Goal: Information Seeking & Learning: Compare options

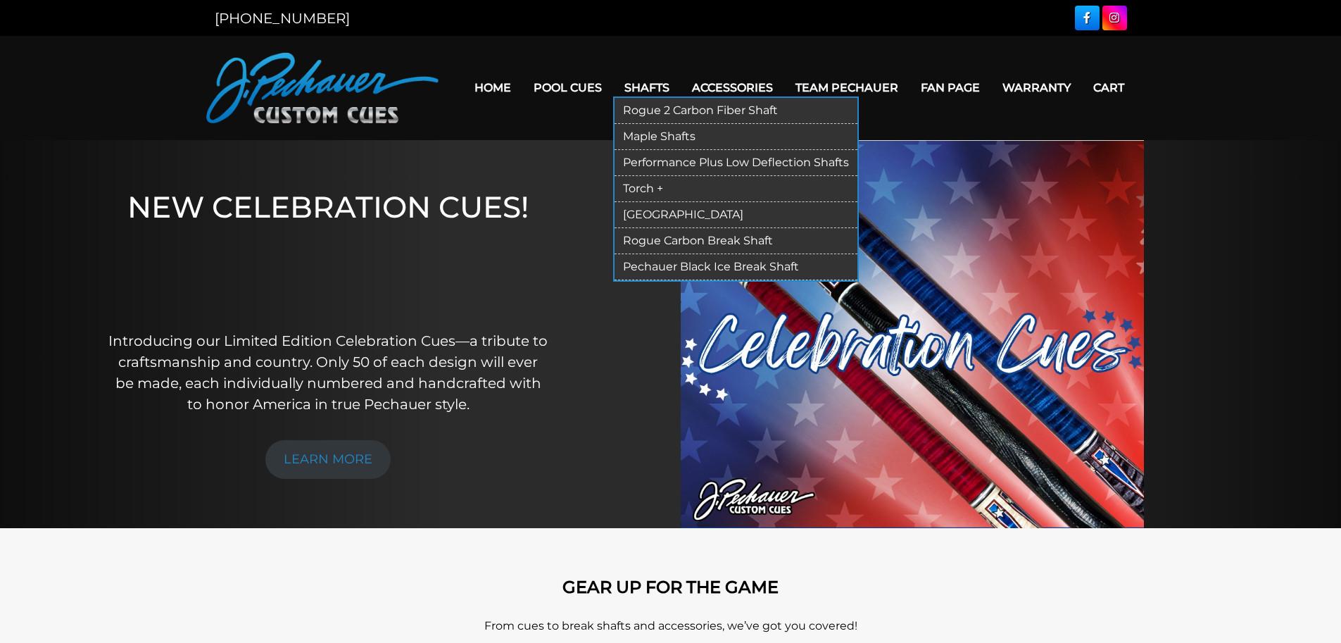
click at [665, 125] on link "Maple Shafts" at bounding box center [736, 137] width 243 height 26
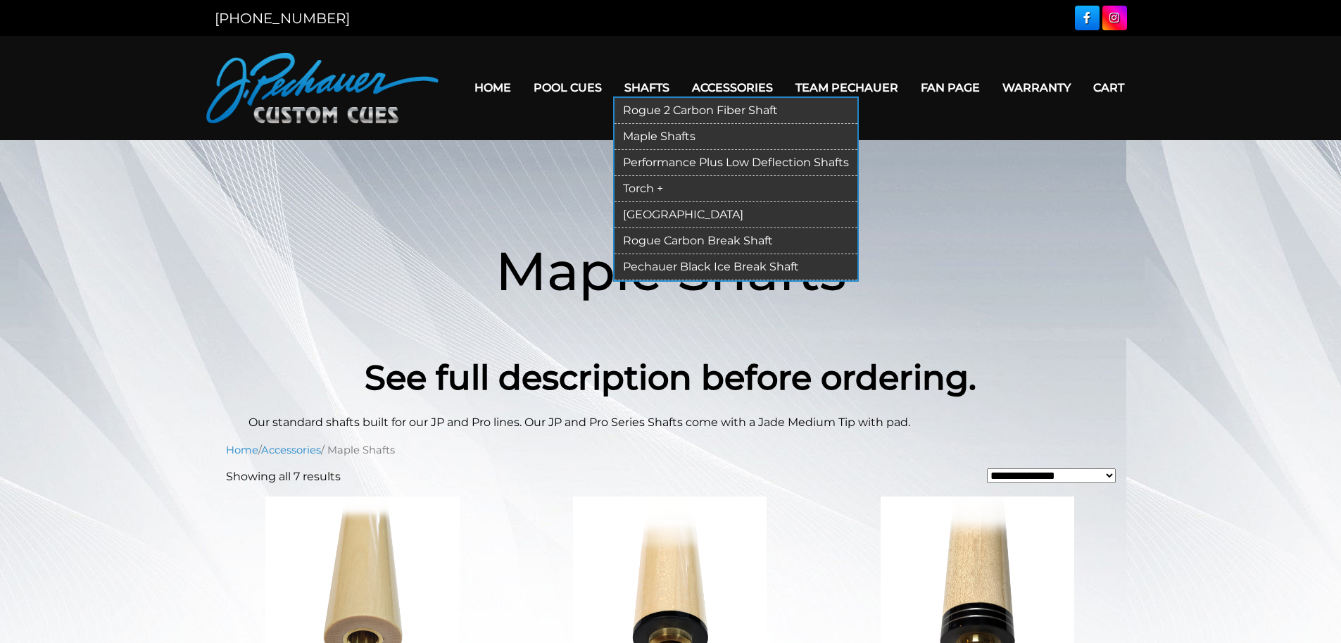
click at [664, 152] on link "Performance Plus Low Deflection Shafts" at bounding box center [736, 163] width 243 height 26
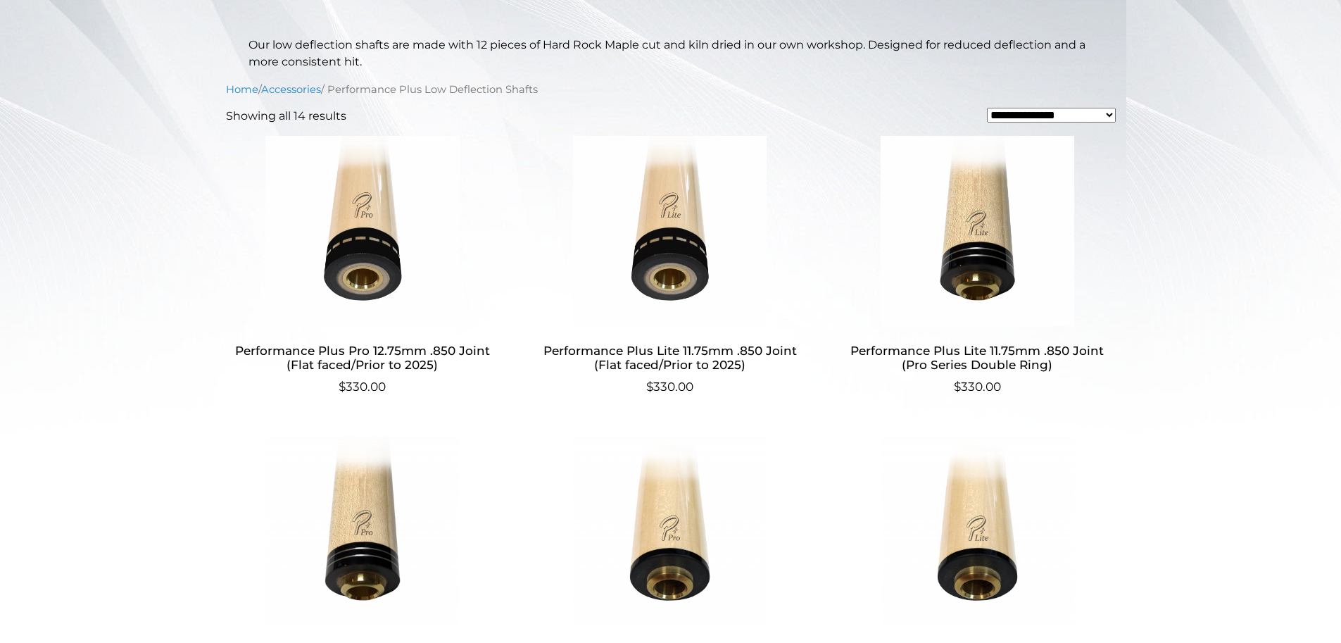
scroll to position [414, 0]
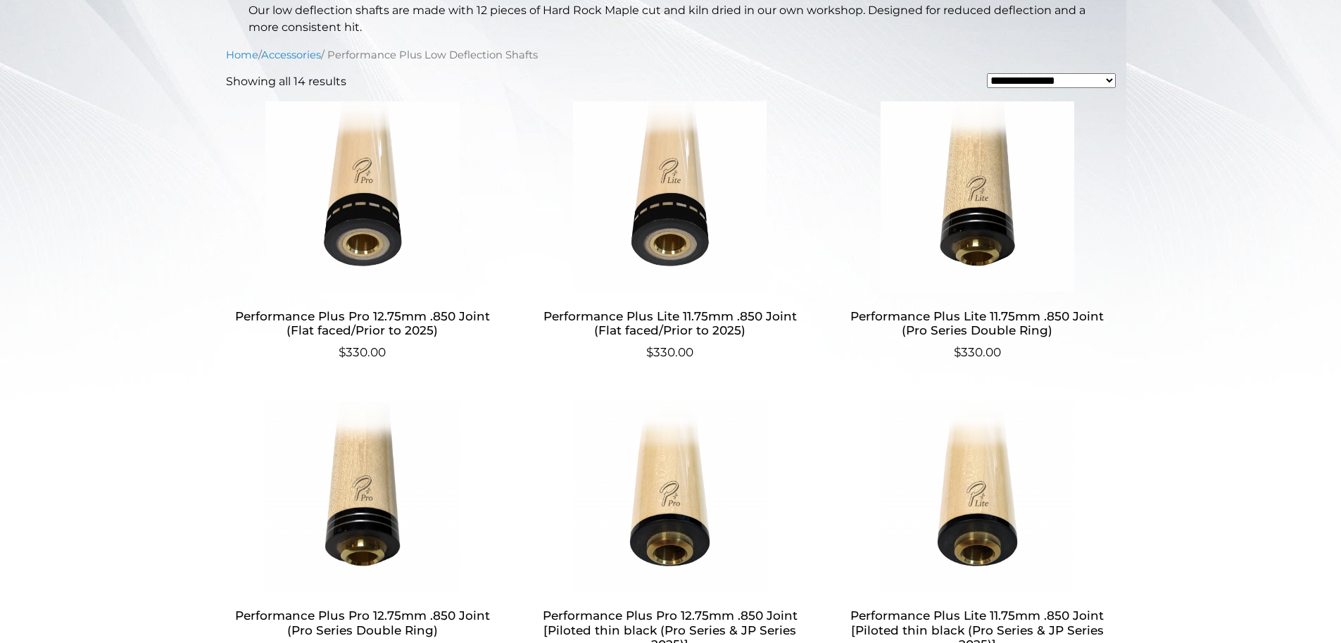
click at [703, 317] on h2 "Performance Plus Lite 11.75mm .850 Joint (Flat faced/Prior to 2025)" at bounding box center [670, 323] width 274 height 41
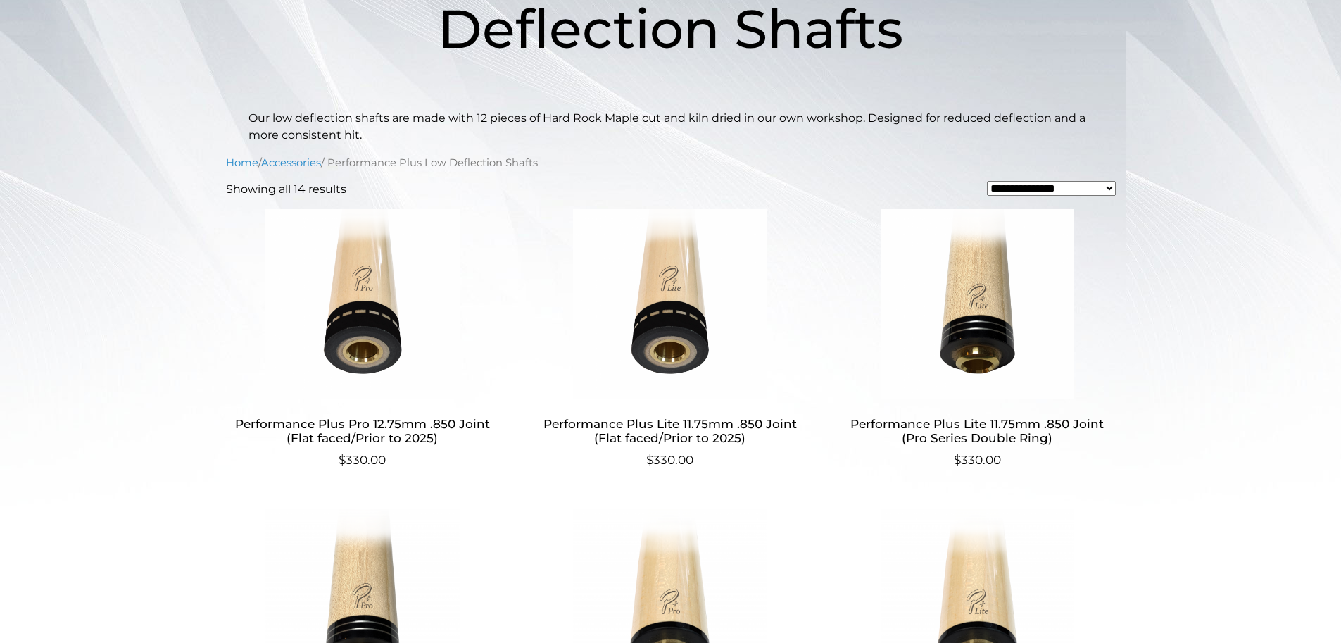
scroll to position [426, 0]
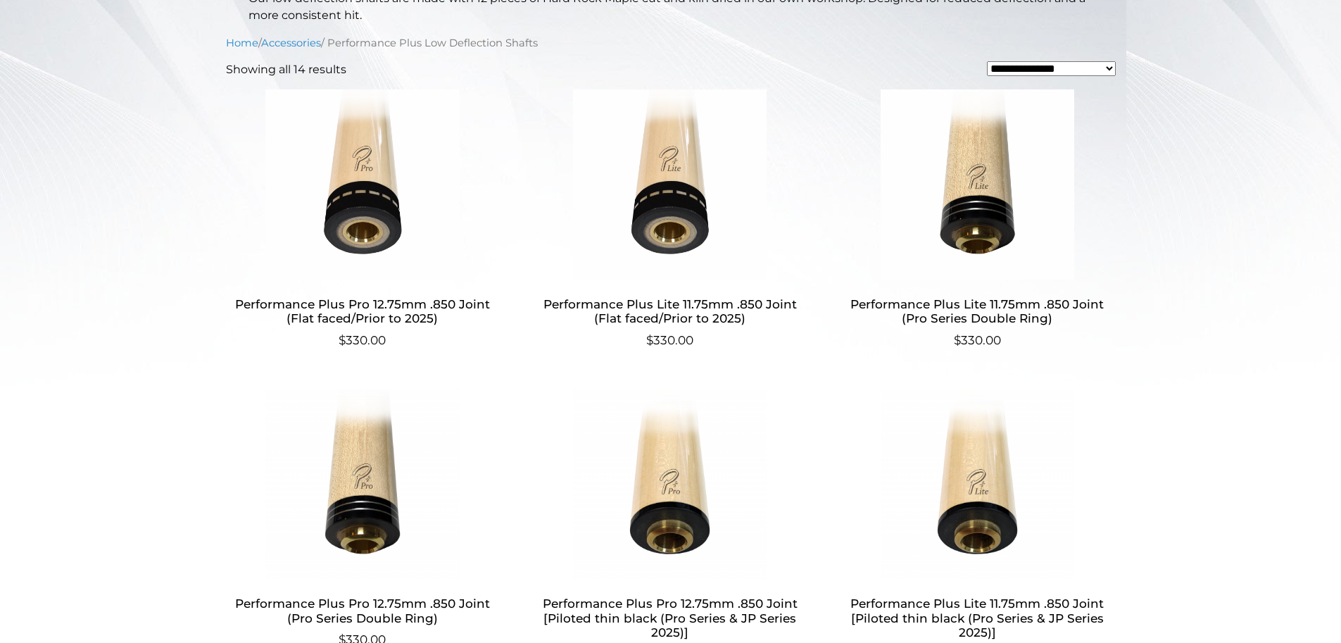
click at [412, 298] on h2 "Performance Plus Pro 12.75mm .850 Joint (Flat faced/Prior to 2025)" at bounding box center [363, 311] width 274 height 41
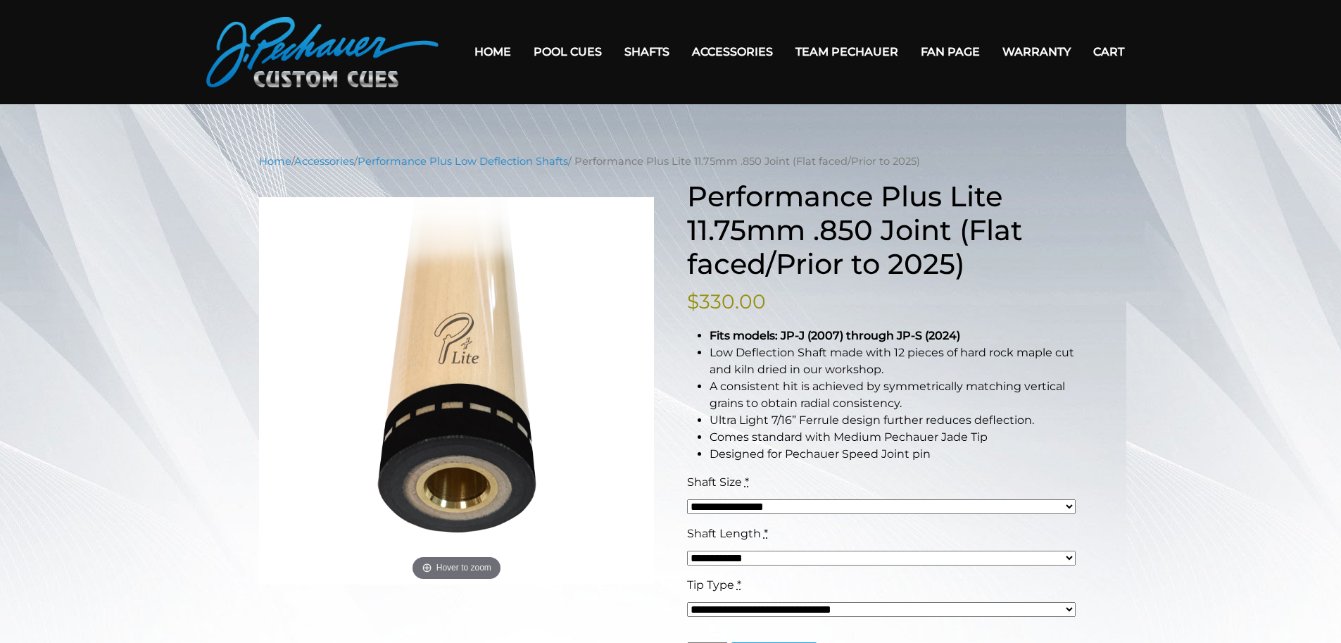
scroll to position [254, 0]
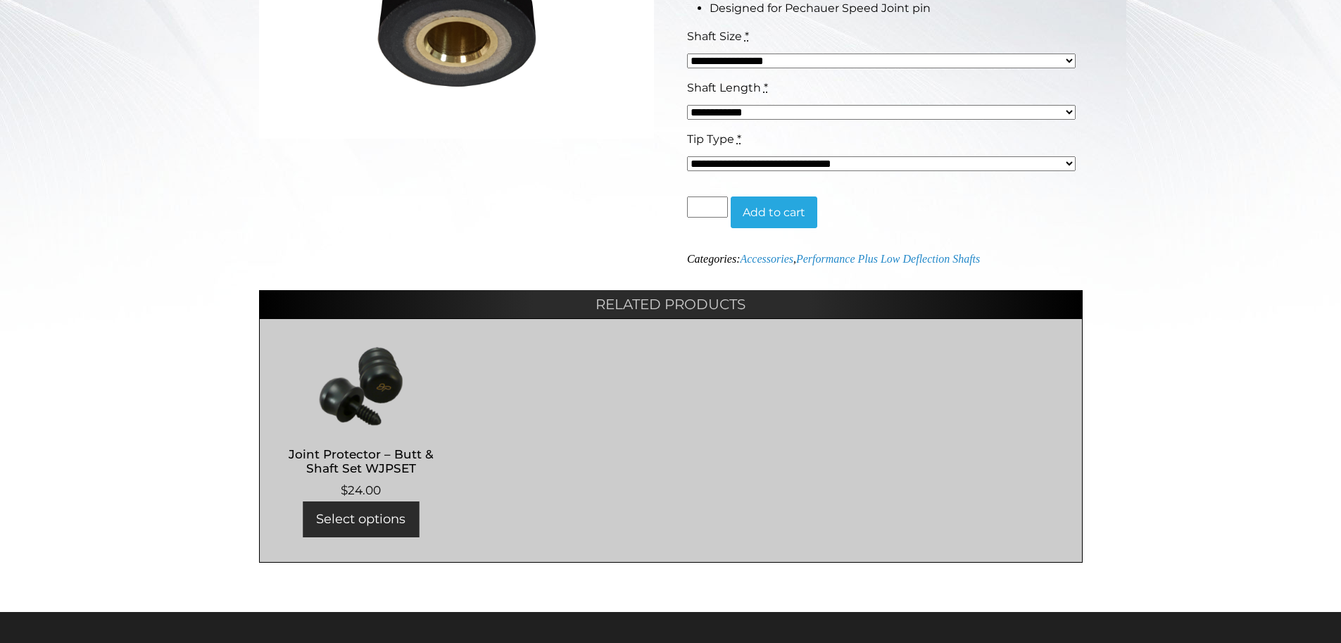
scroll to position [302, 0]
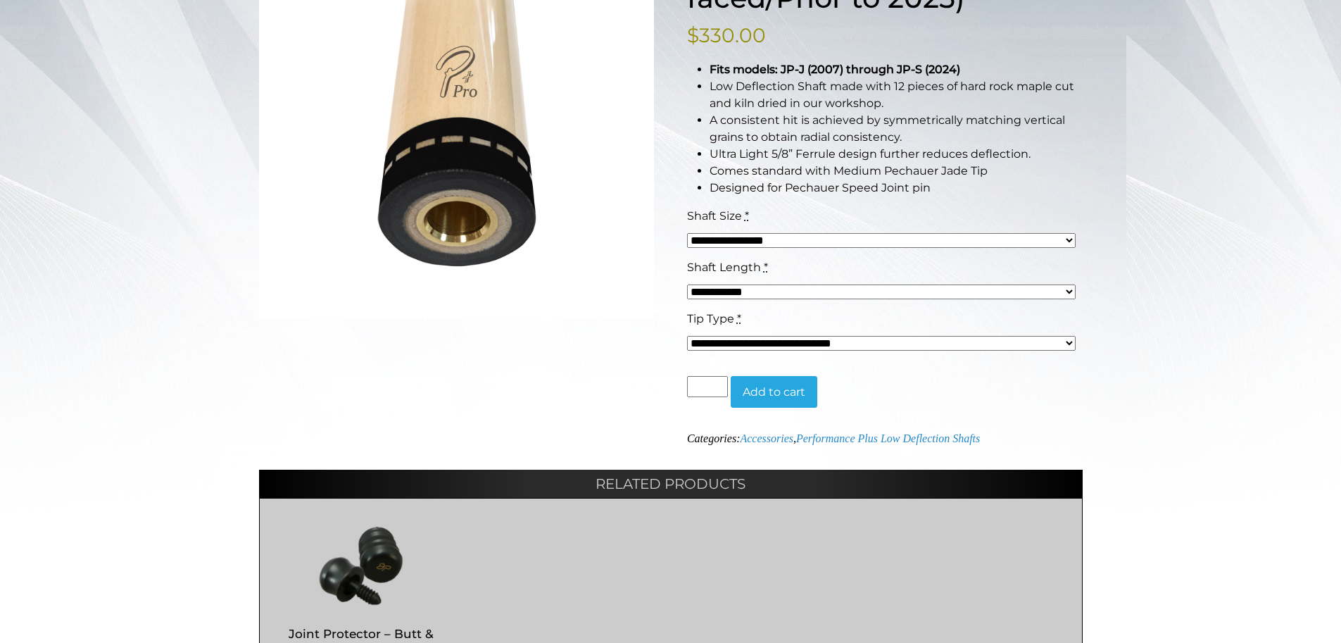
select select "*****"
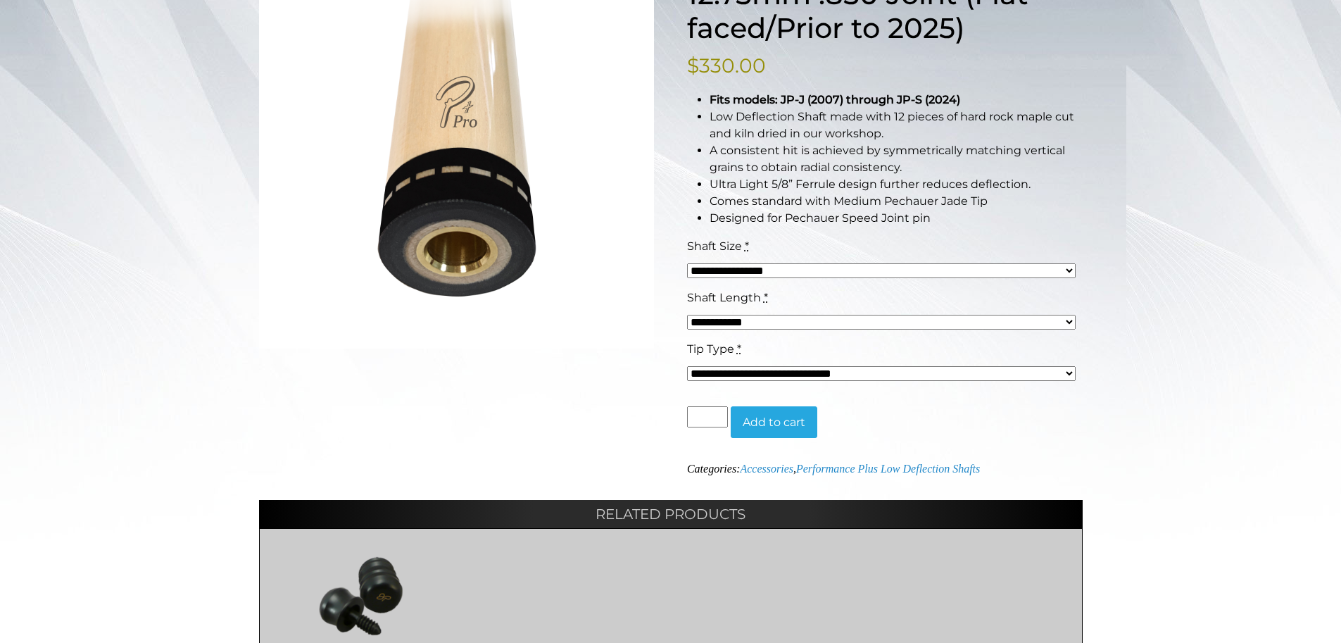
scroll to position [61, 0]
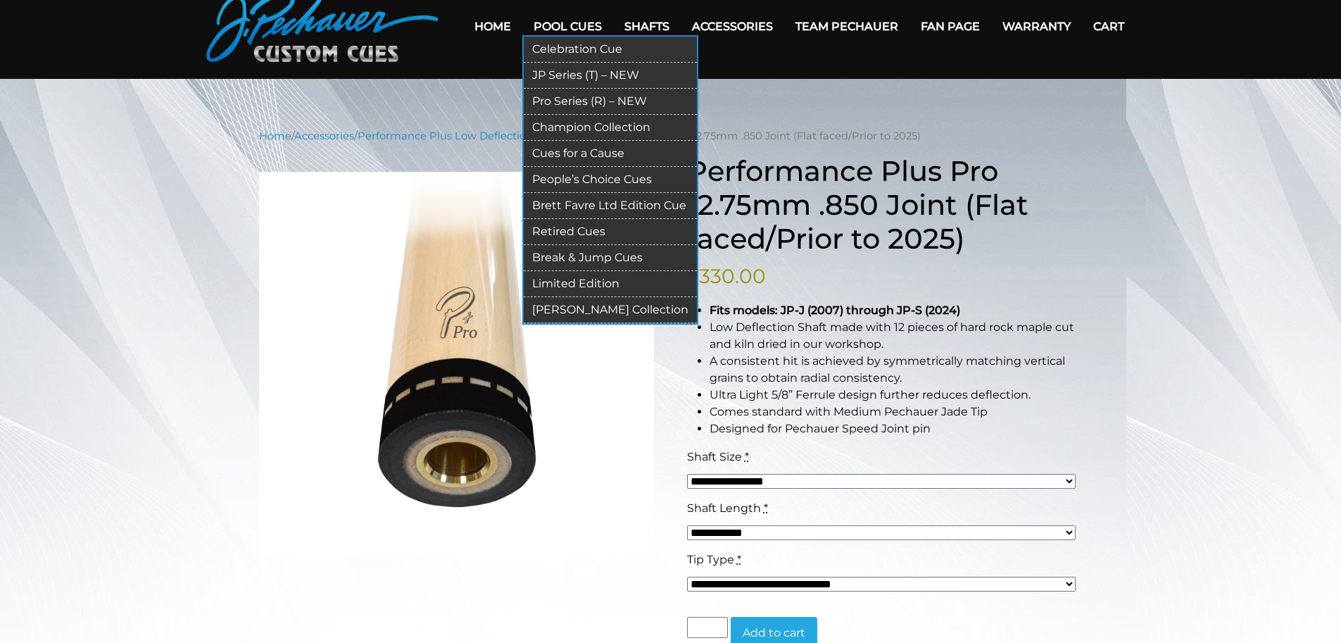
click at [577, 66] on link "JP Series (T) – NEW" at bounding box center [610, 76] width 173 height 26
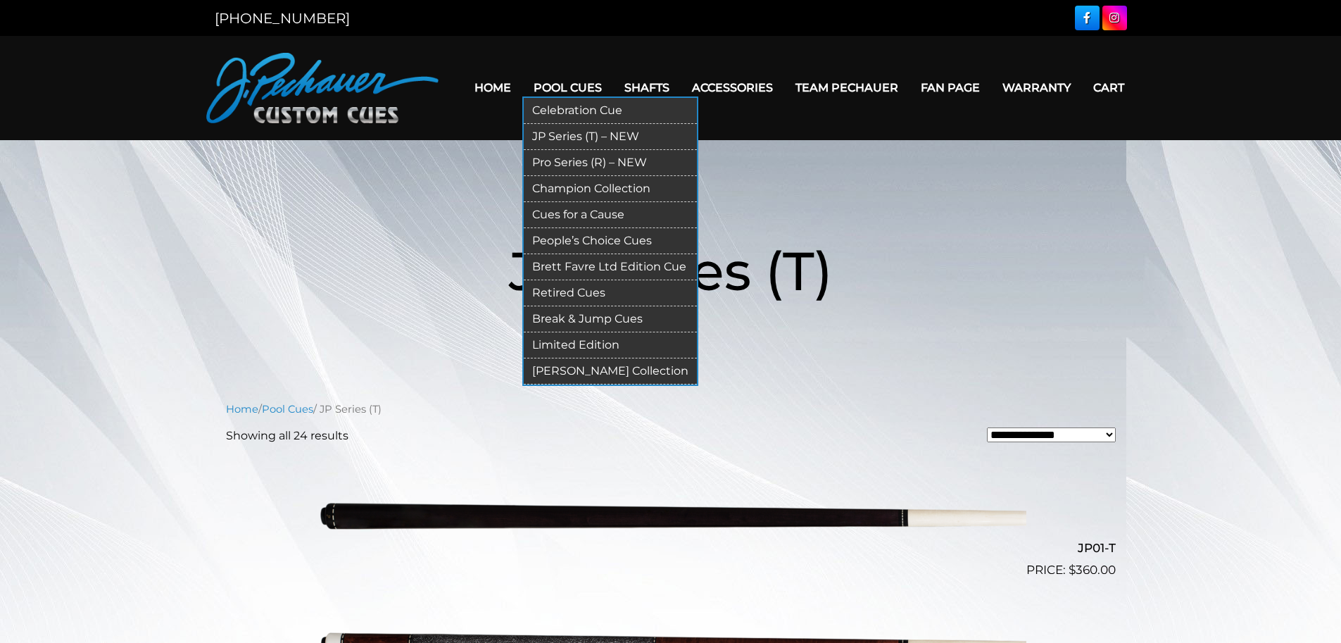
click at [564, 284] on link "Retired Cues" at bounding box center [610, 293] width 173 height 26
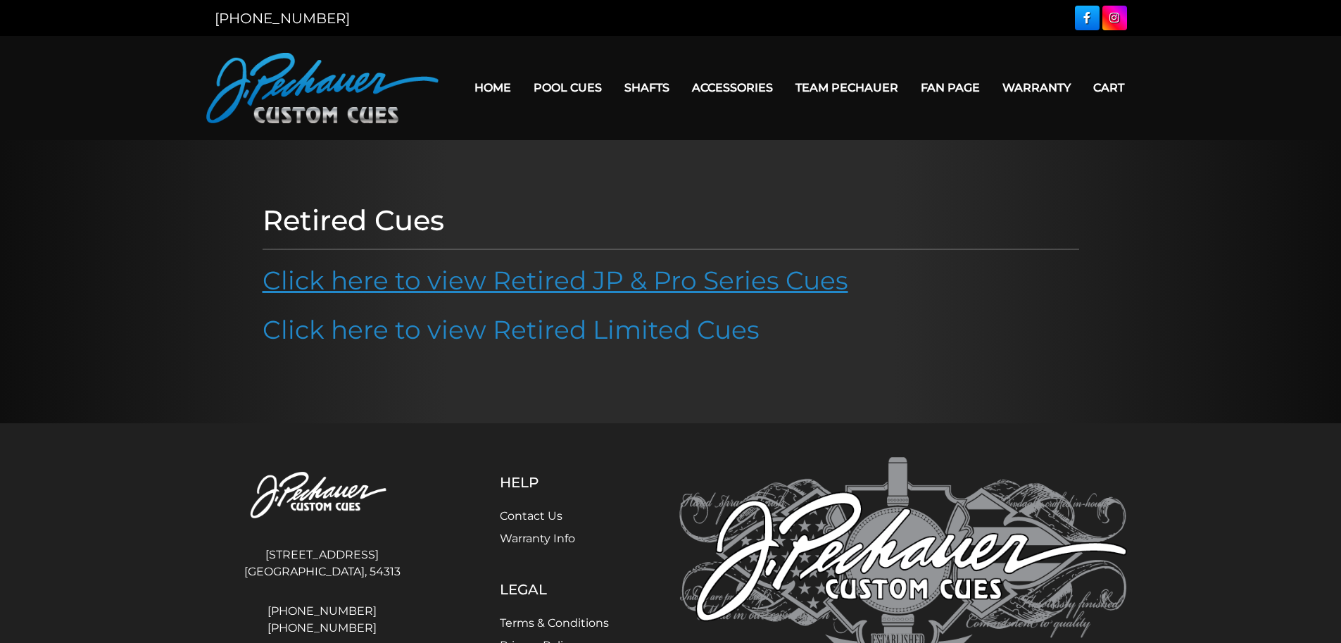
click at [688, 280] on link "Click here to view Retired JP & Pro Series Cues" at bounding box center [556, 280] width 586 height 31
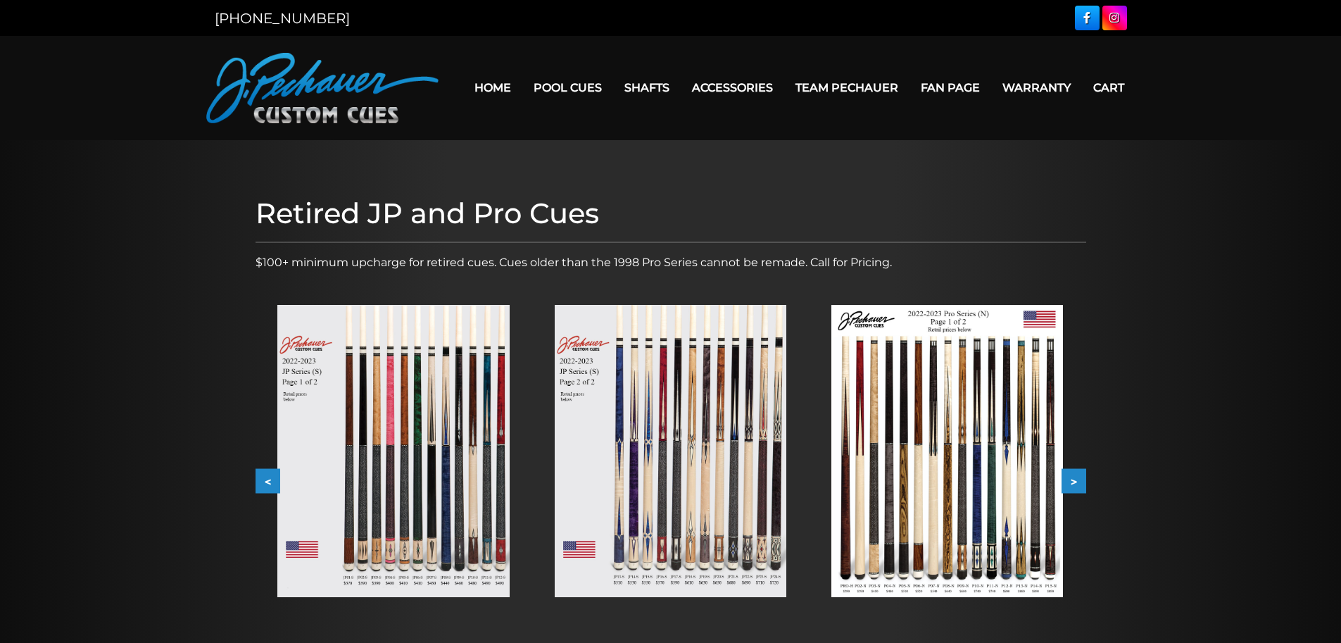
click at [629, 470] on img at bounding box center [671, 451] width 232 height 292
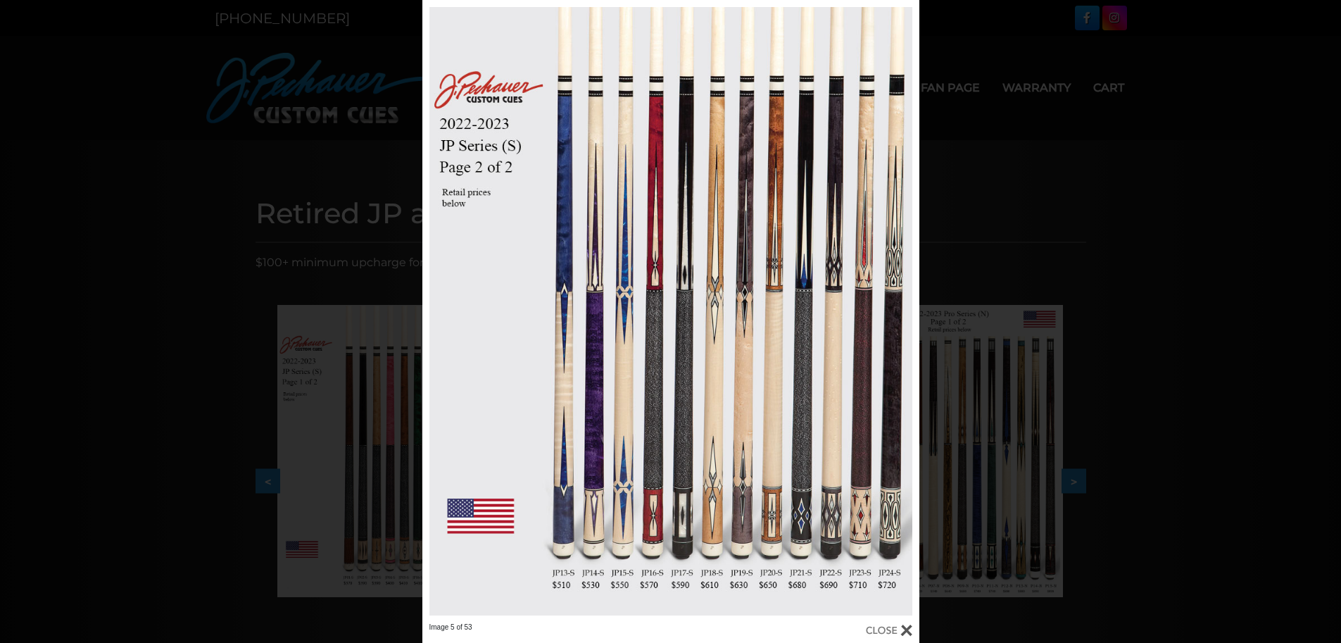
click at [905, 627] on div at bounding box center [889, 629] width 46 height 15
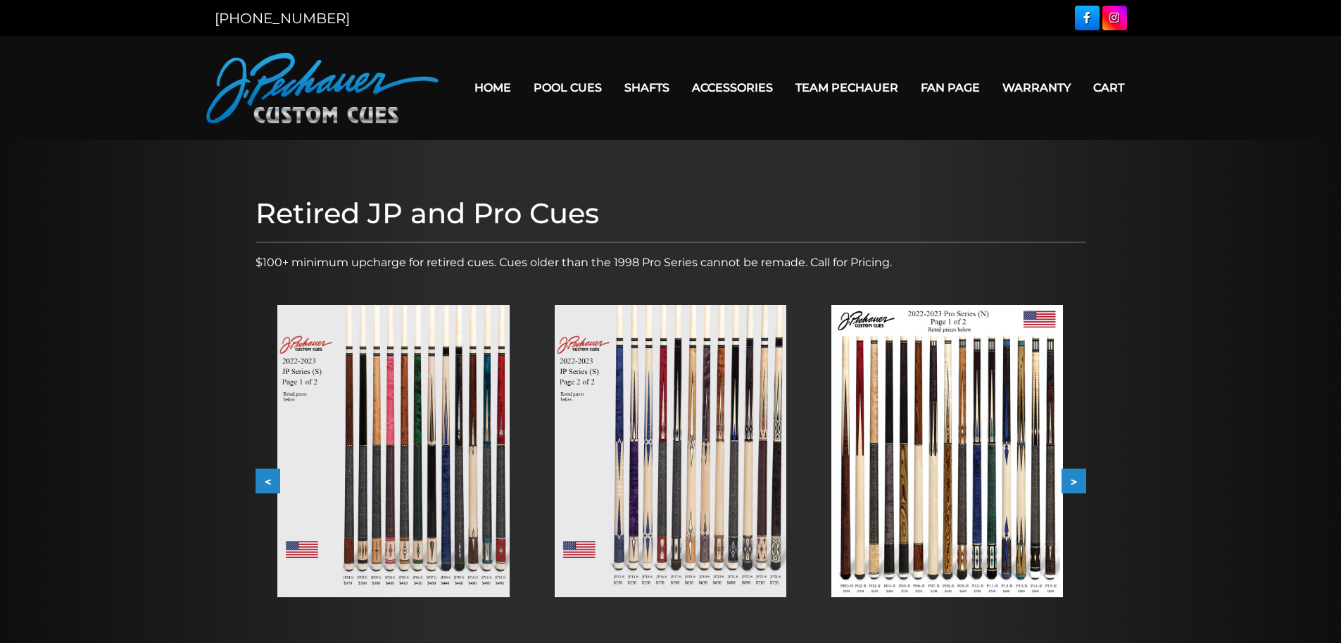
click at [425, 524] on img at bounding box center [393, 451] width 232 height 292
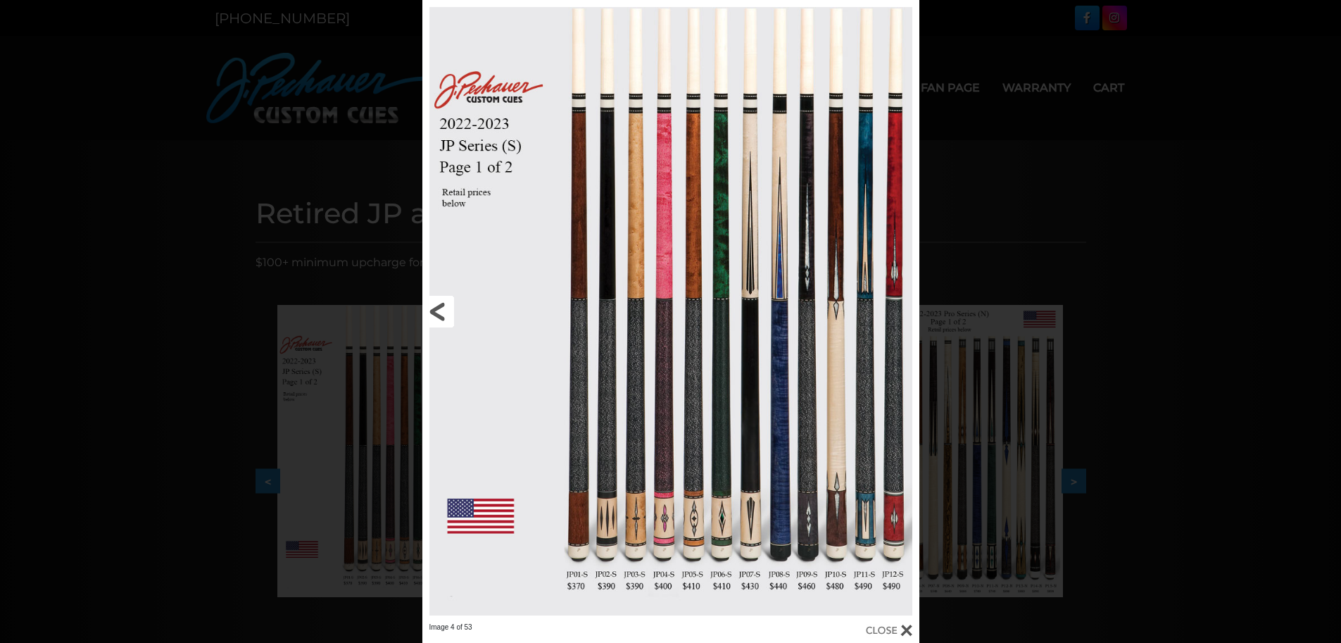
click at [615, 307] on link at bounding box center [534, 311] width 224 height 622
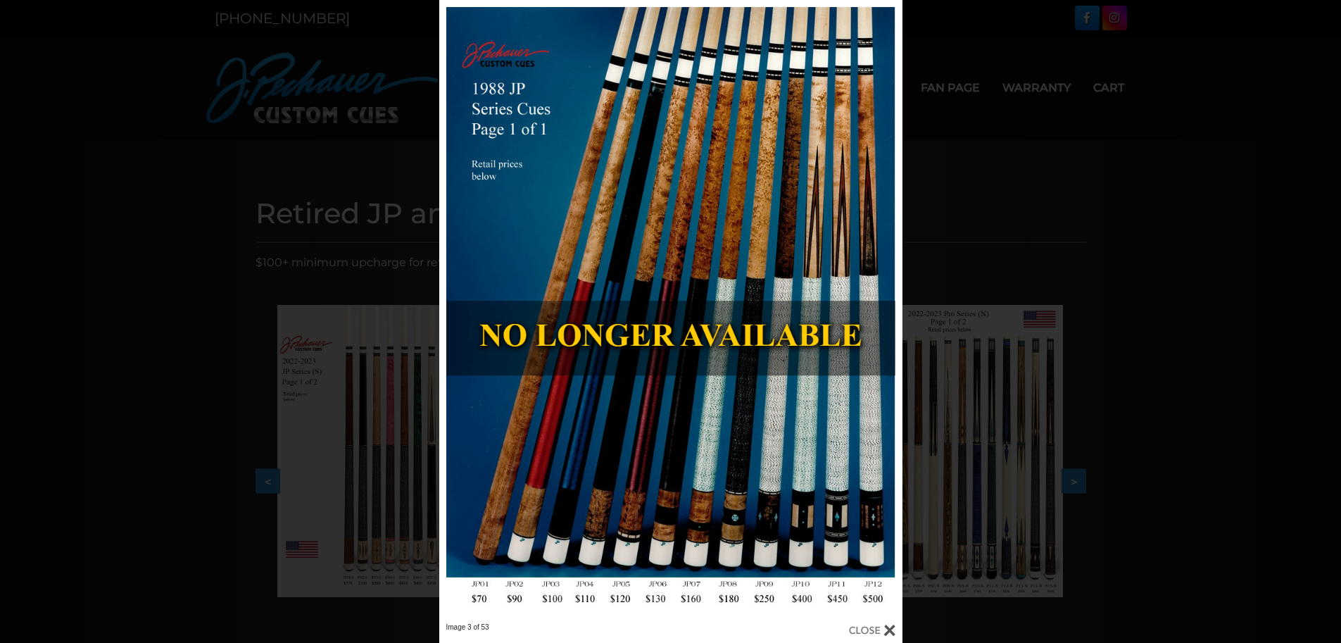
click at [337, 134] on div "Image 3 of 53" at bounding box center [670, 321] width 1341 height 643
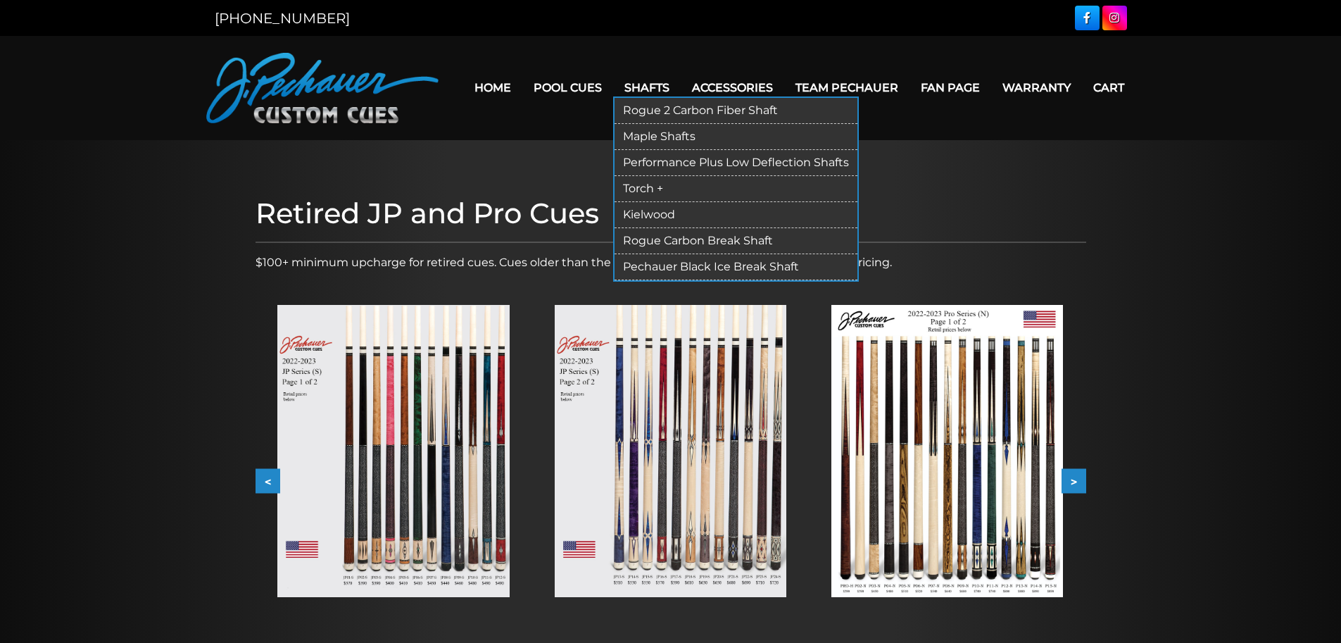
click at [660, 154] on link "Performance Plus Low Deflection Shafts" at bounding box center [736, 163] width 243 height 26
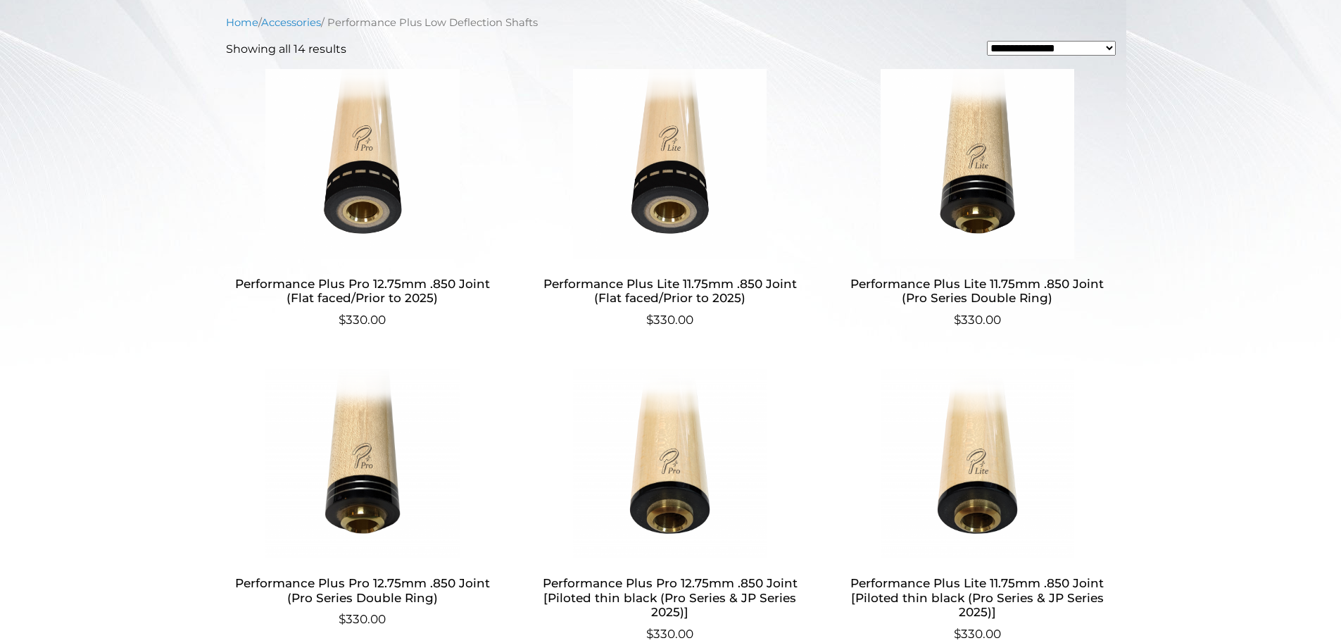
scroll to position [563, 0]
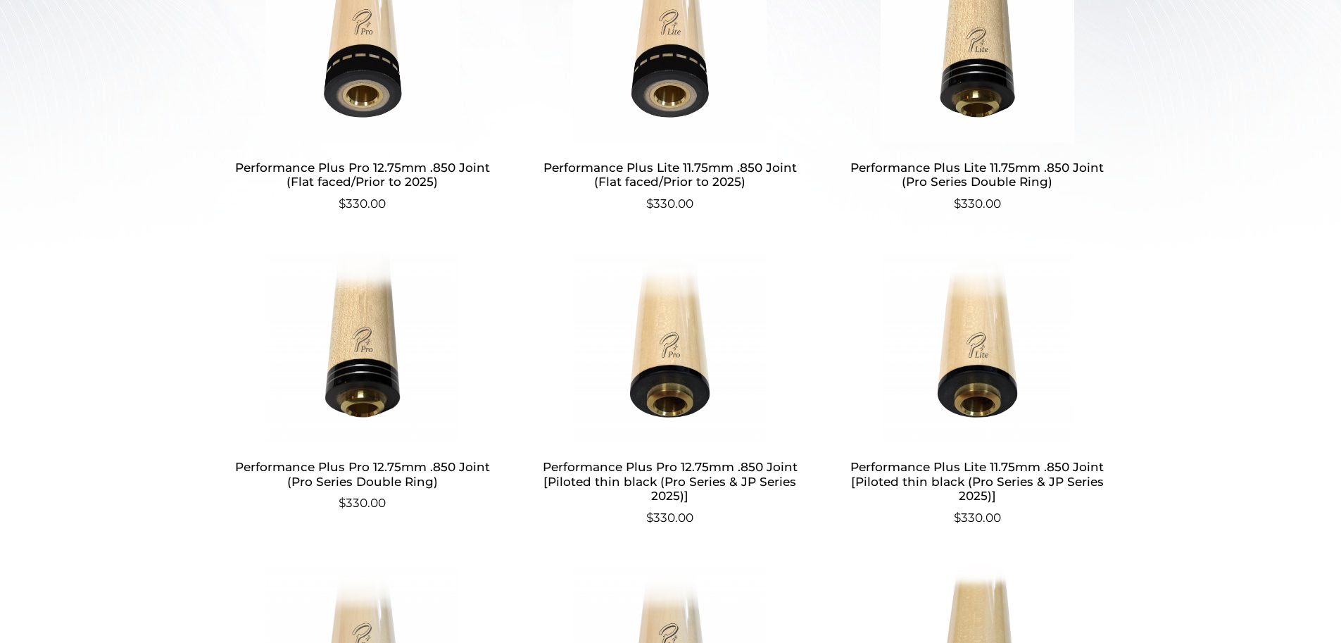
click at [729, 477] on h2 "Performance Plus Pro 12.75mm .850 Joint [Piloted thin black (Pro Series & JP Se…" at bounding box center [670, 481] width 274 height 55
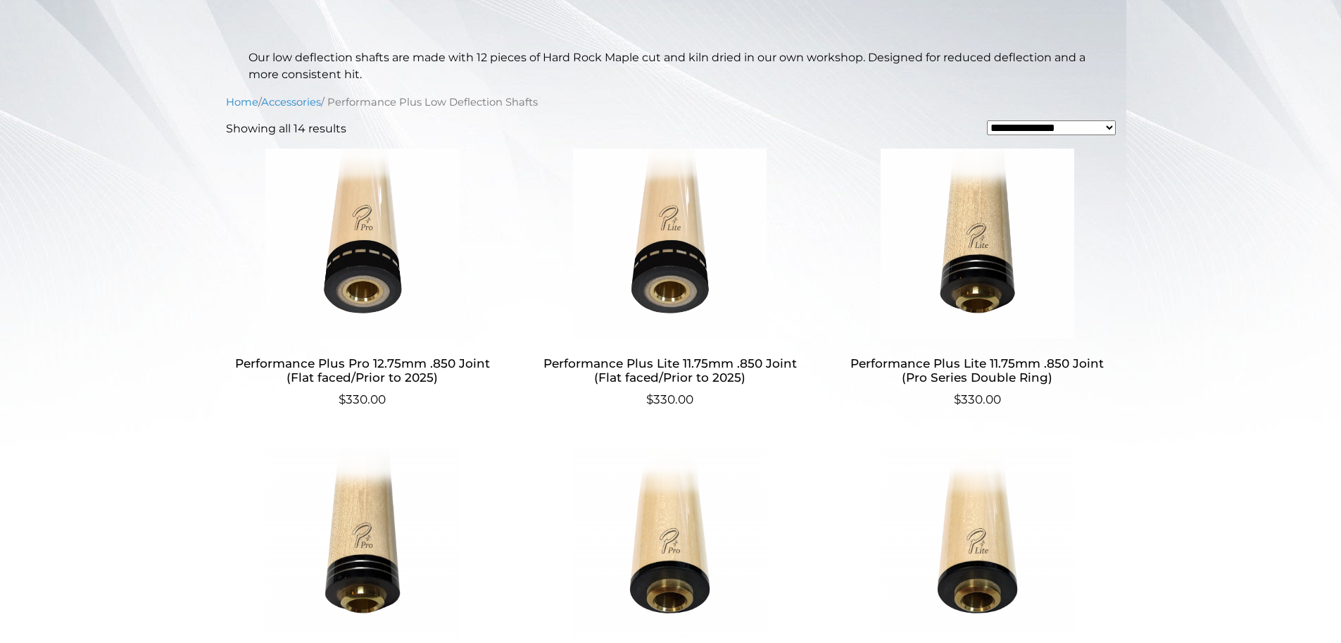
scroll to position [0, 0]
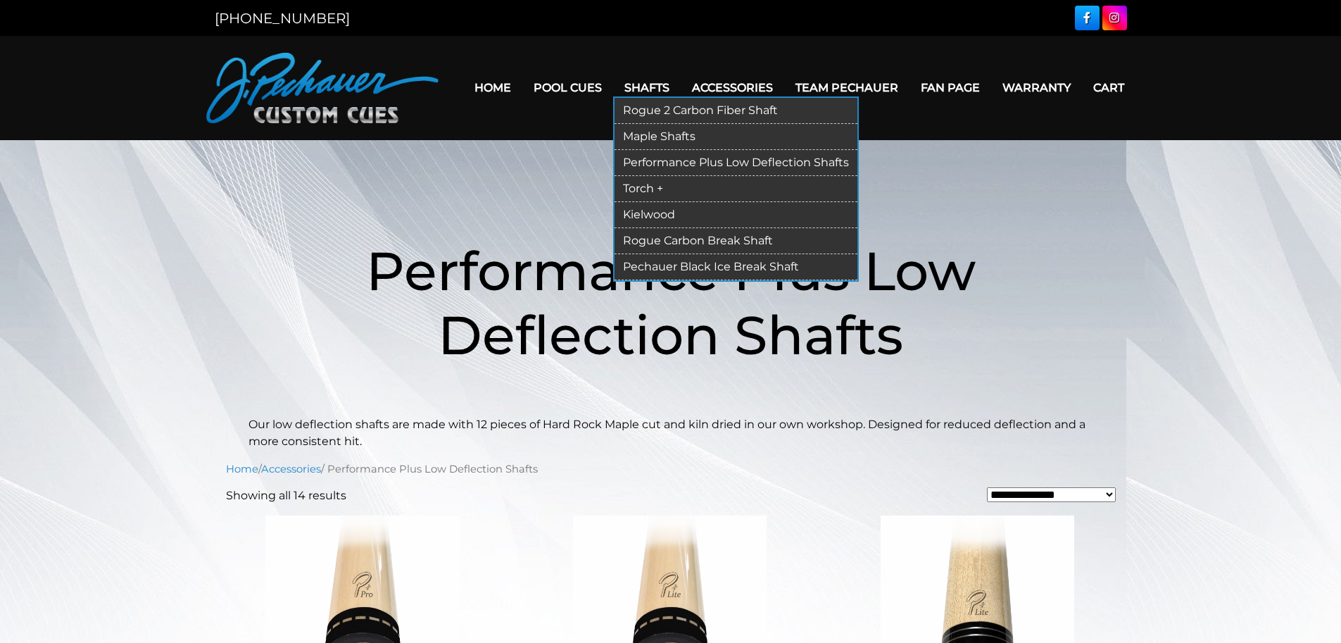
click at [641, 130] on link "Maple Shafts" at bounding box center [736, 137] width 243 height 26
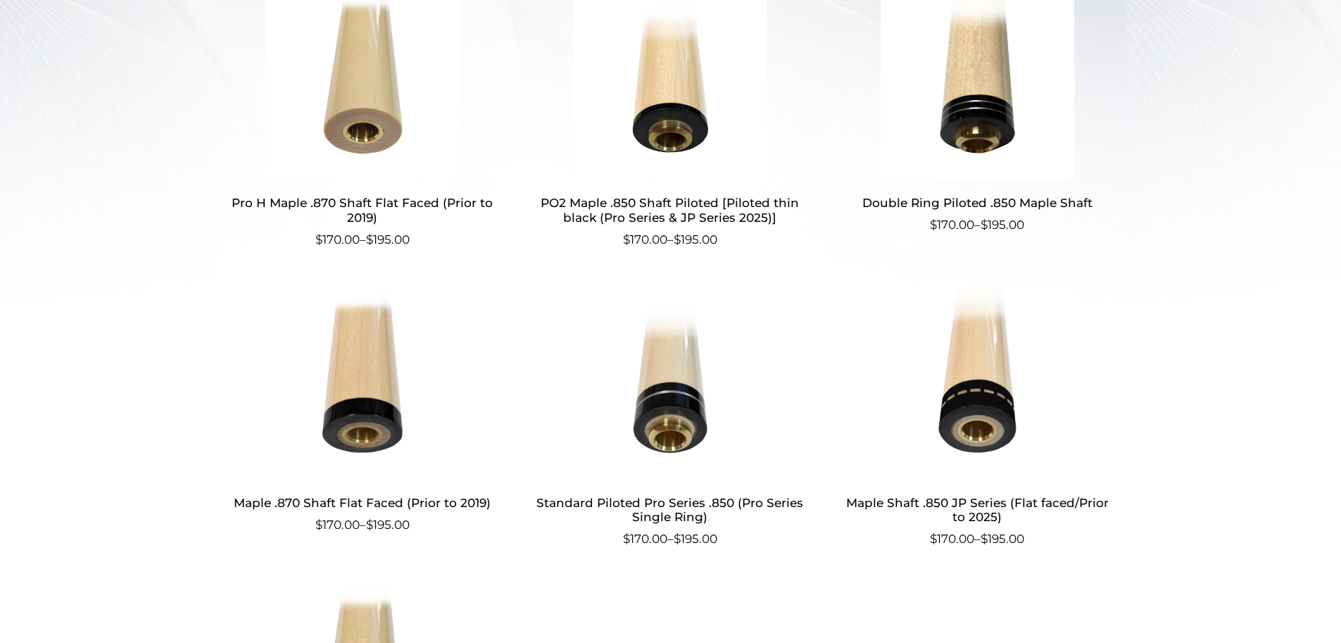
scroll to position [510, 0]
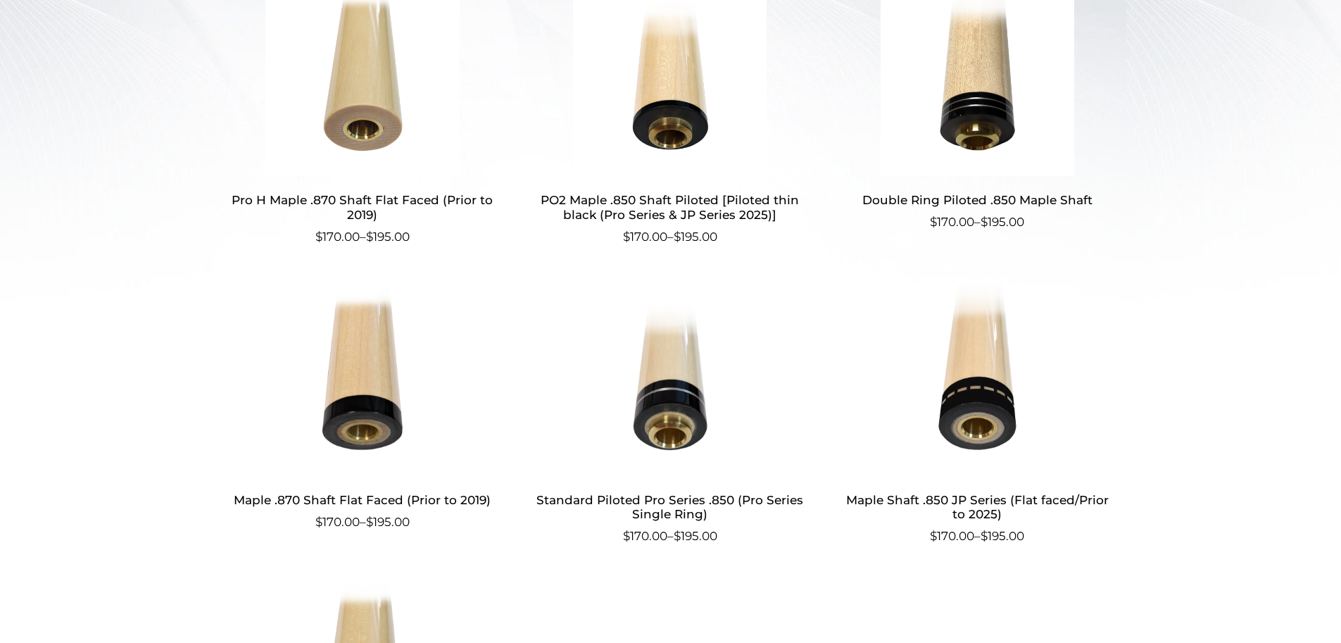
click at [988, 499] on h2 "Maple Shaft .850 JP Series (Flat faced/Prior to 2025)" at bounding box center [978, 506] width 274 height 41
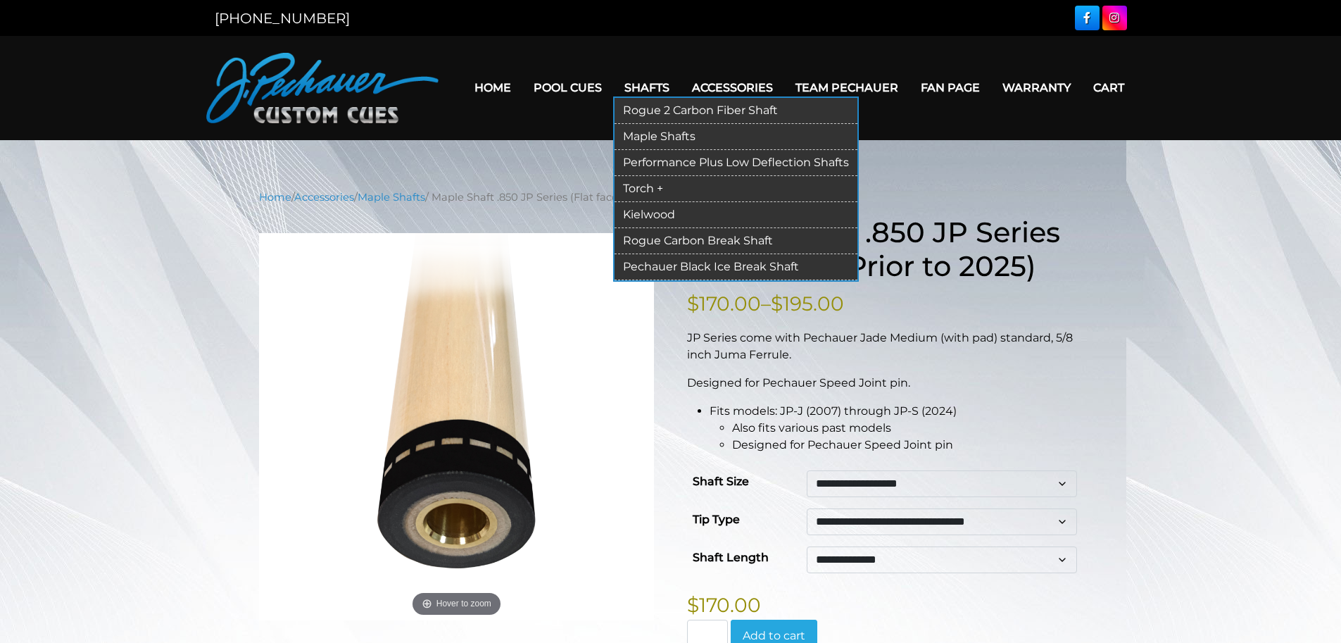
click at [668, 153] on link "Performance Plus Low Deflection Shafts" at bounding box center [736, 163] width 243 height 26
